Goal: Navigation & Orientation: Find specific page/section

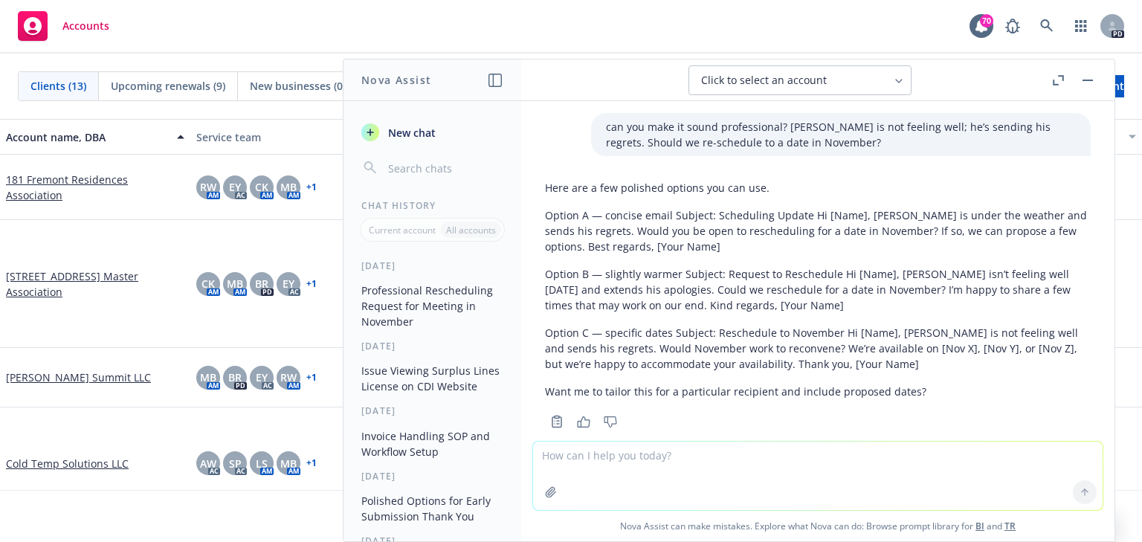
scroll to position [414, 0]
